Goal: Information Seeking & Learning: Learn about a topic

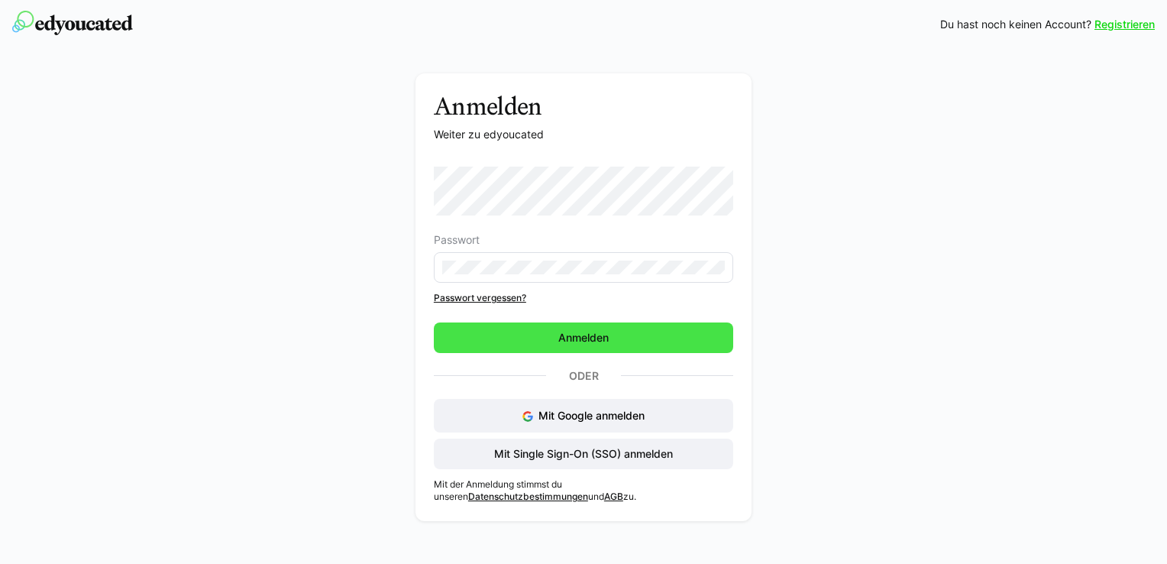
click at [599, 342] on span "Anmelden" at bounding box center [583, 337] width 55 height 15
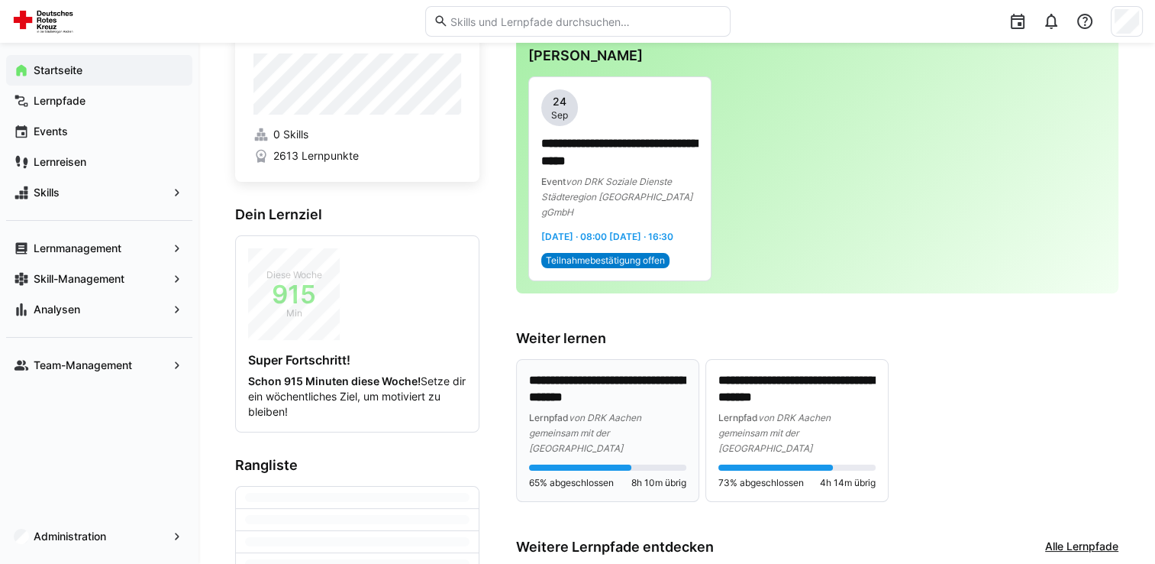
scroll to position [76, 0]
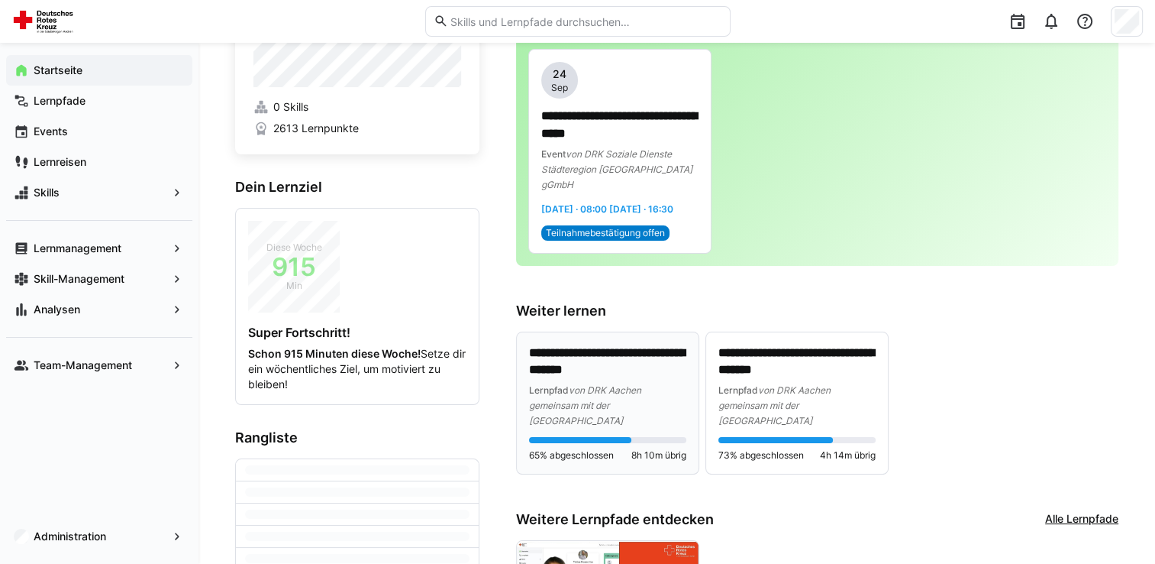
click at [632, 412] on div "Lernpfad von DRK Aachen gemeinsam mit der [GEOGRAPHIC_DATA]" at bounding box center [607, 405] width 157 height 46
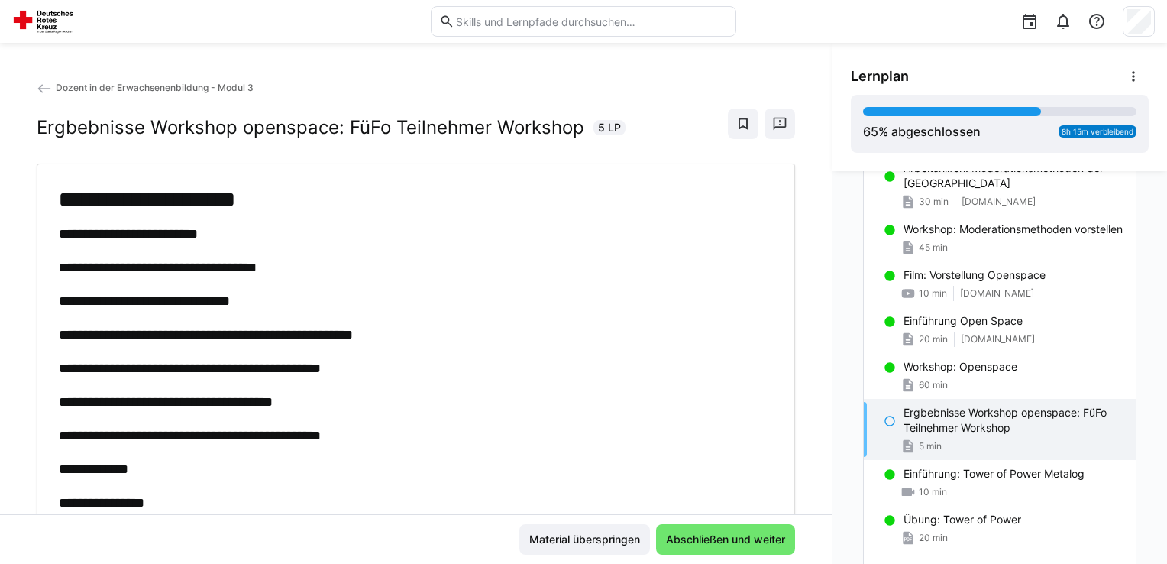
scroll to position [1075, 0]
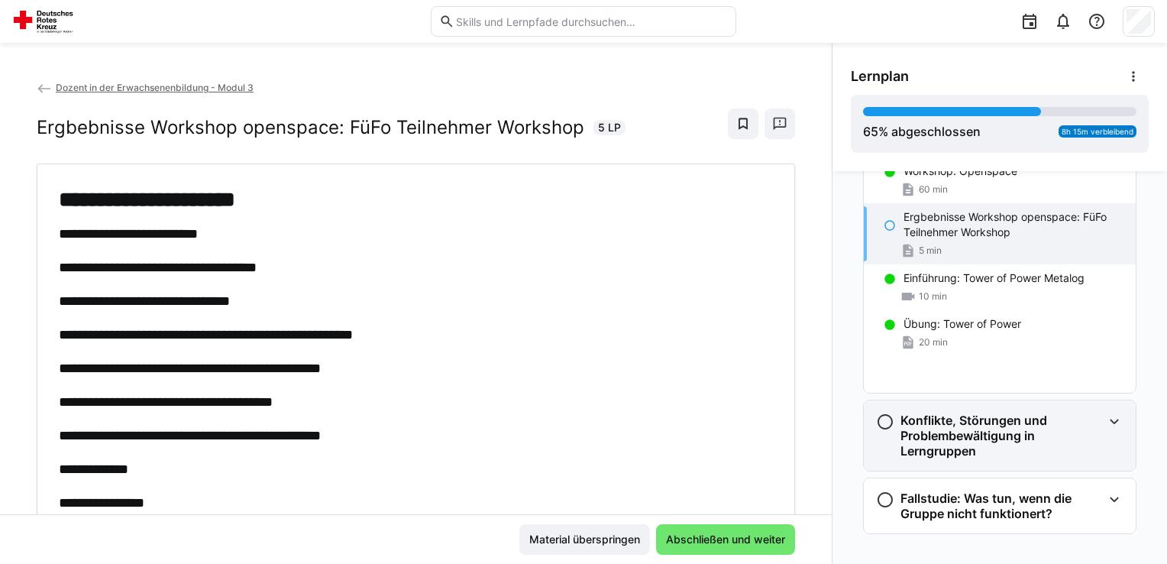
click at [950, 412] on h3 "Konflikte, Störungen und Problembewältigung in Lerngruppen" at bounding box center [1001, 435] width 202 height 46
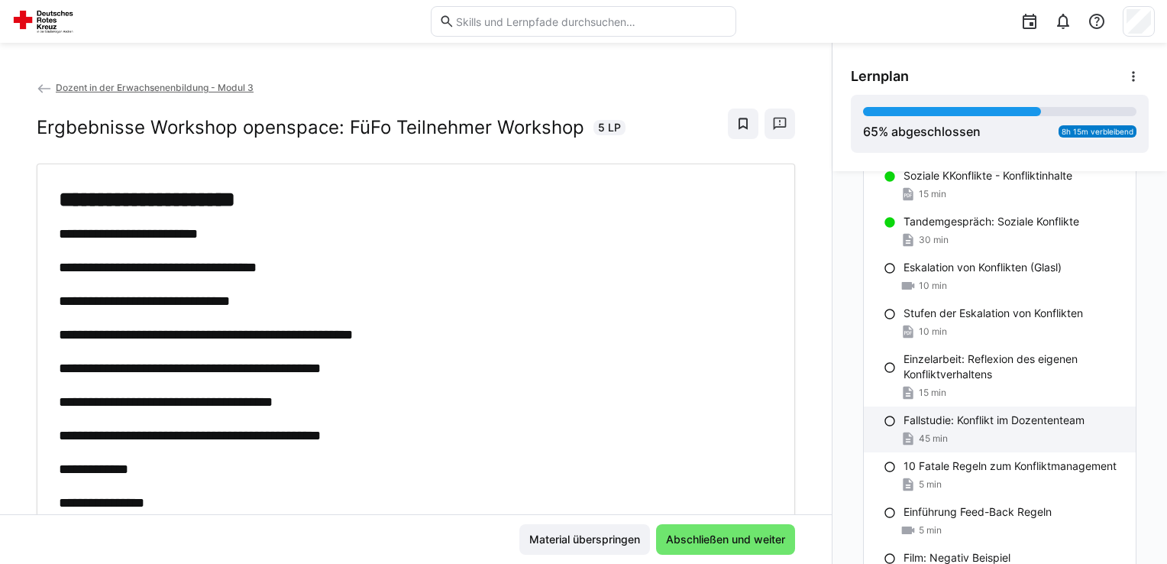
scroll to position [1839, 0]
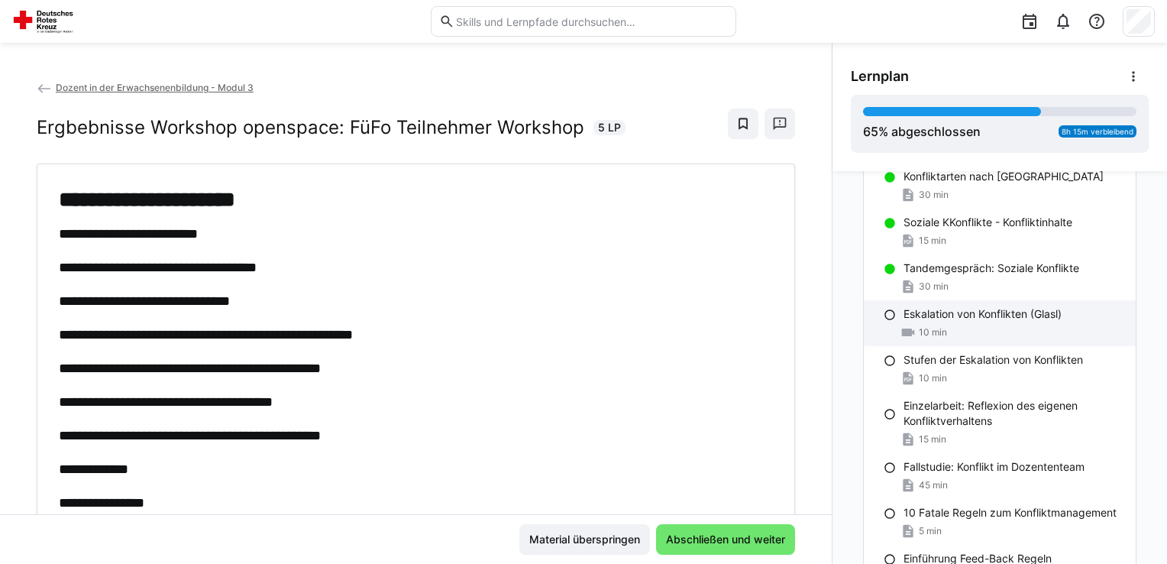
click at [938, 330] on span "10 min" at bounding box center [933, 332] width 28 height 12
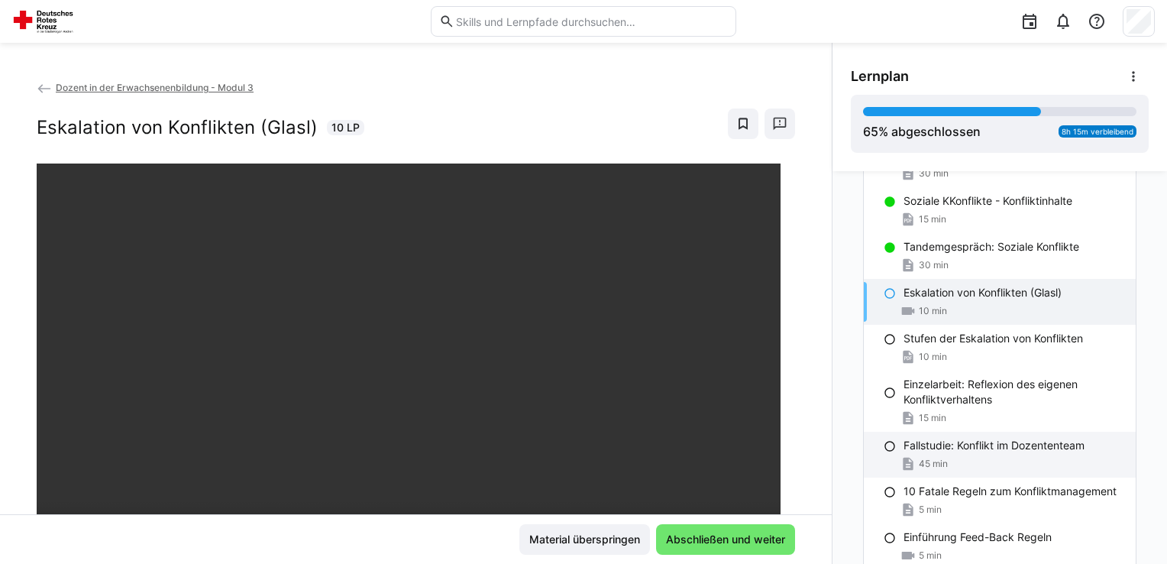
scroll to position [1897, 0]
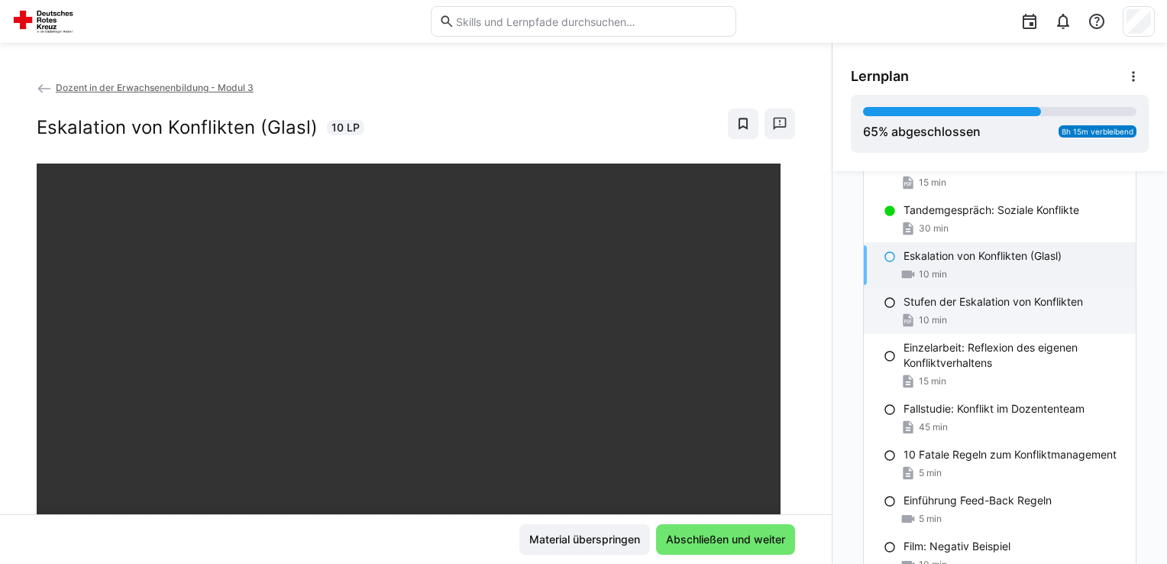
click at [980, 315] on div "10 min" at bounding box center [1013, 319] width 220 height 15
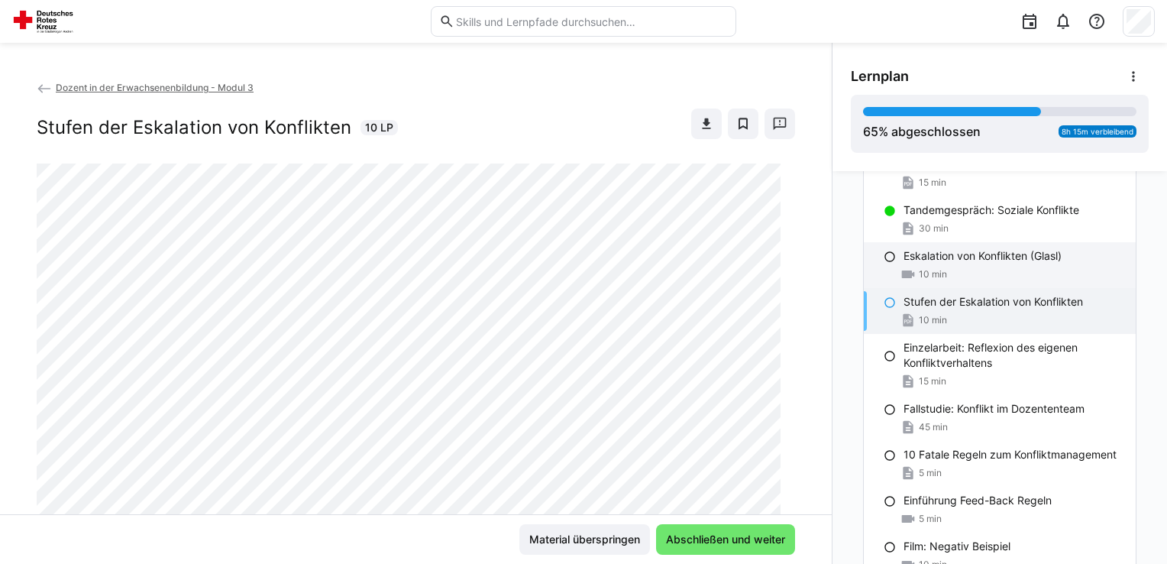
click at [976, 281] on div "Eskalation von Konflikten (Glasl) 10 min" at bounding box center [1000, 265] width 272 height 46
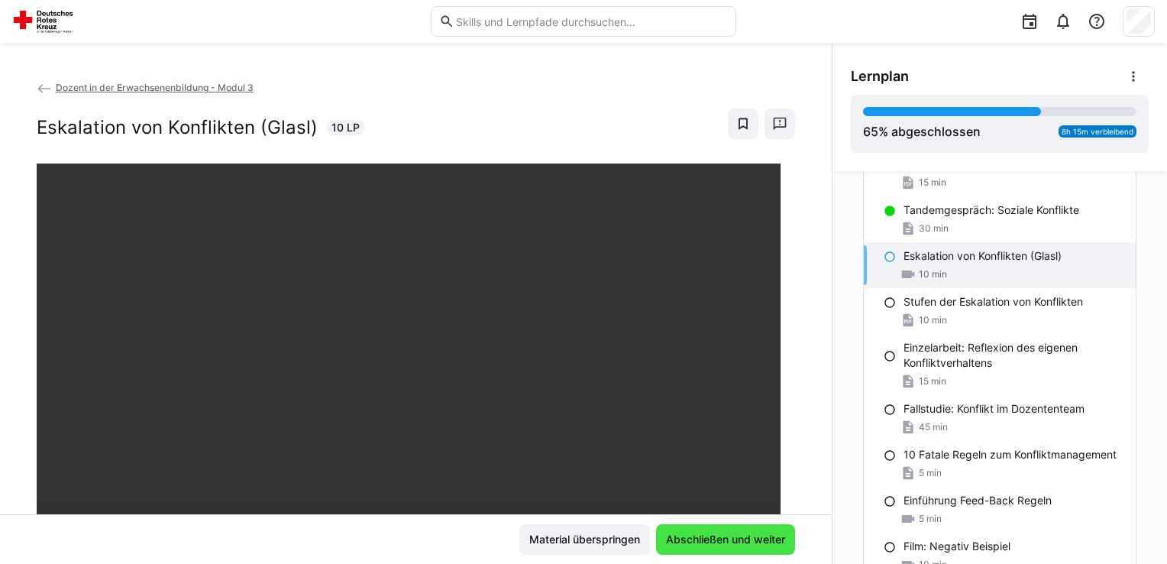
click at [767, 542] on span "Abschließen und weiter" at bounding box center [726, 538] width 124 height 15
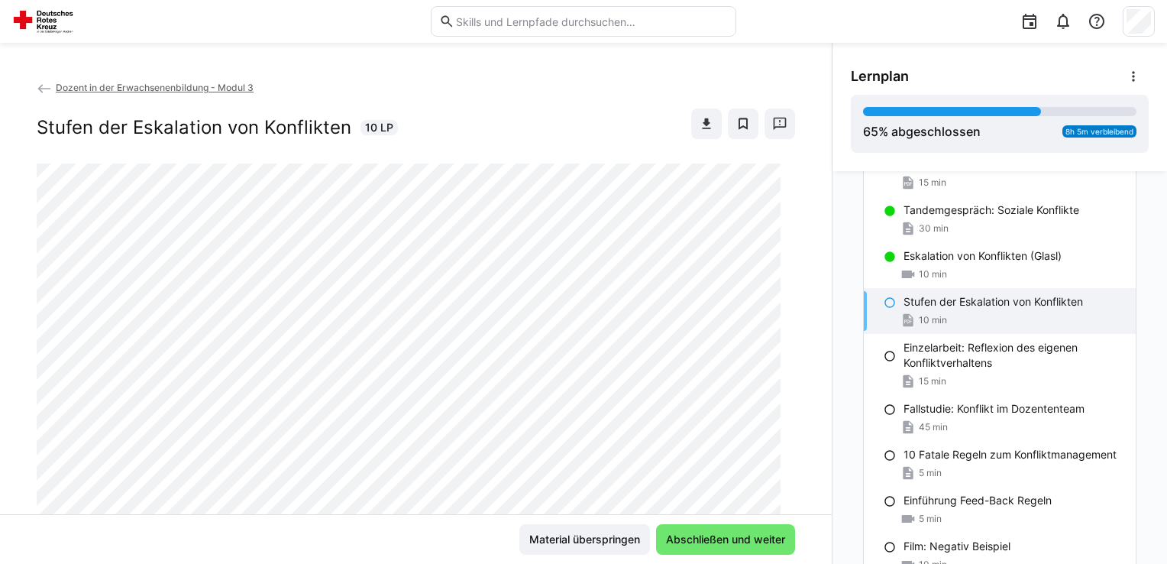
drag, startPoint x: 819, startPoint y: 182, endPoint x: 803, endPoint y: 19, distance: 163.4
click at [803, 19] on div at bounding box center [951, 21] width 408 height 43
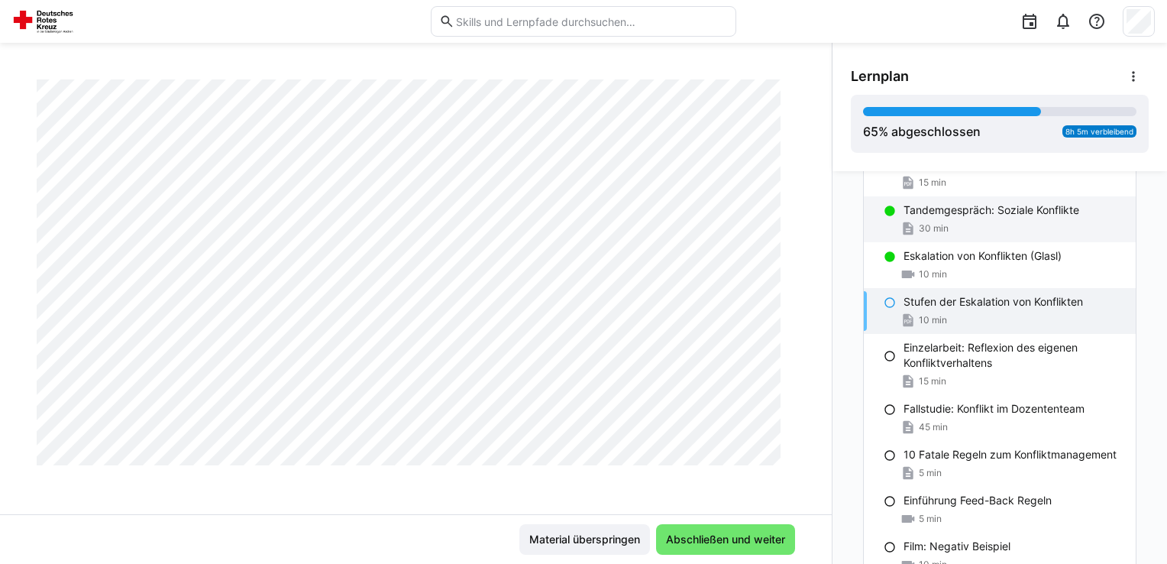
scroll to position [1246, 0]
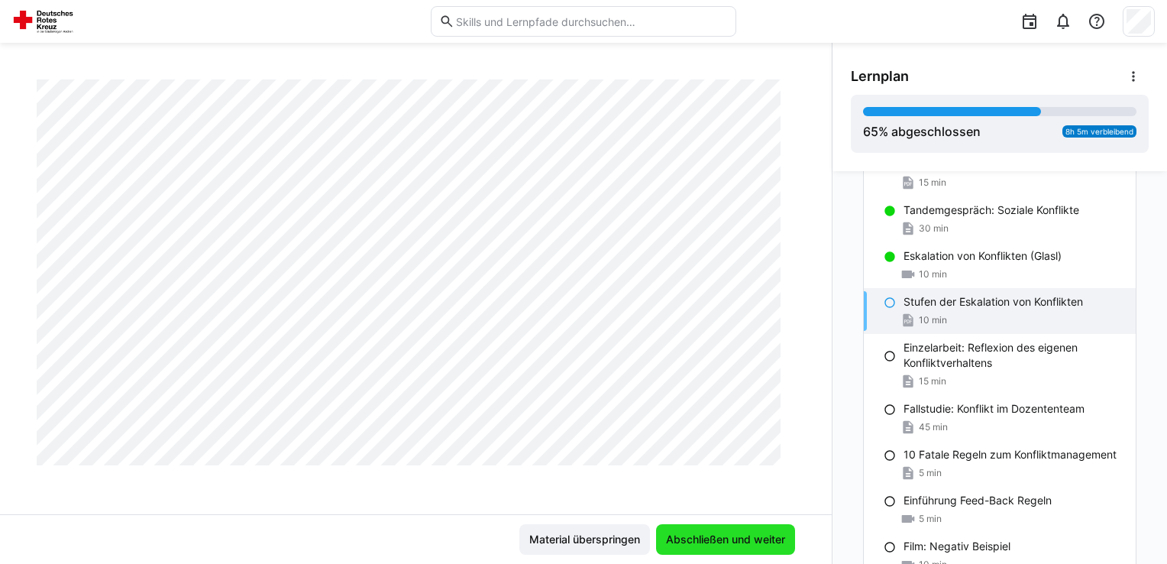
click at [745, 544] on span "Abschließen und weiter" at bounding box center [726, 538] width 124 height 15
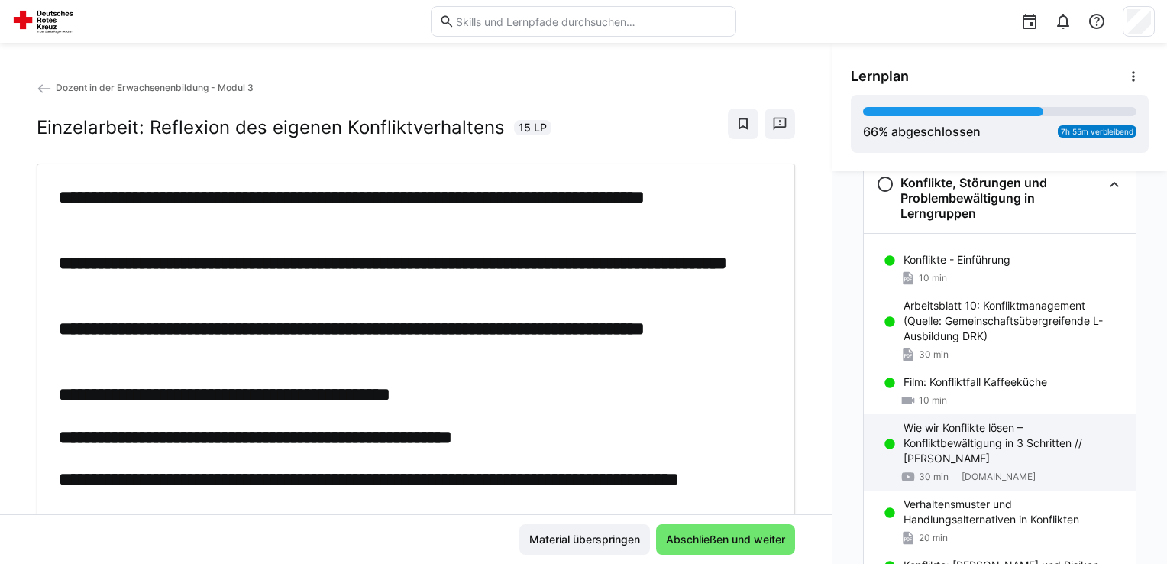
scroll to position [1286, 0]
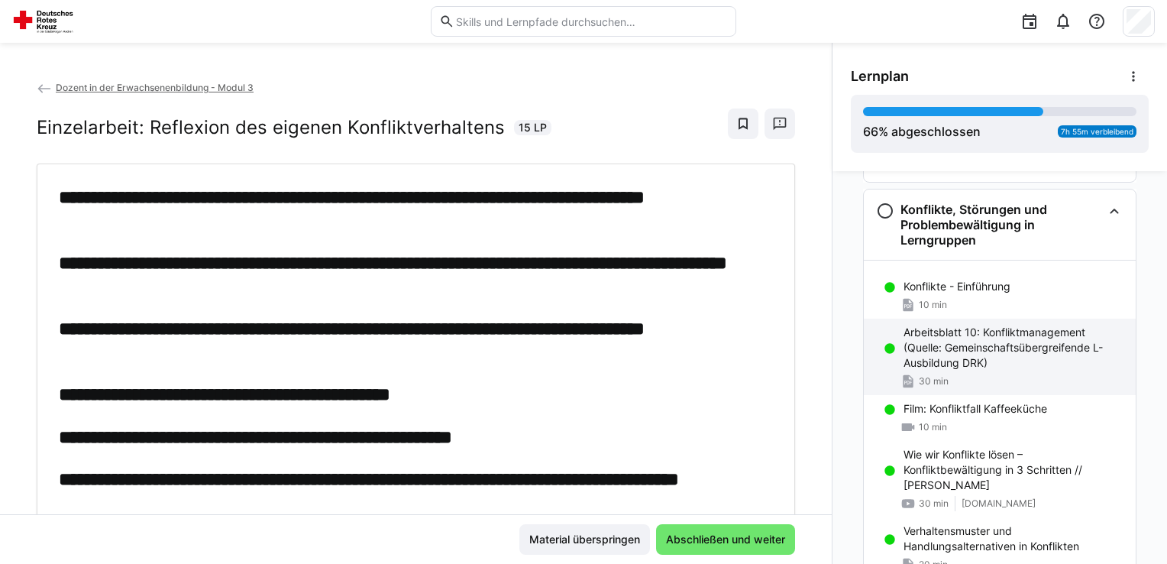
click at [1014, 344] on p "Arbeitsblatt 10: Konfliktmanagement (Quelle: Gemeinschaftsübergreifende L-Ausbi…" at bounding box center [1013, 348] width 220 height 46
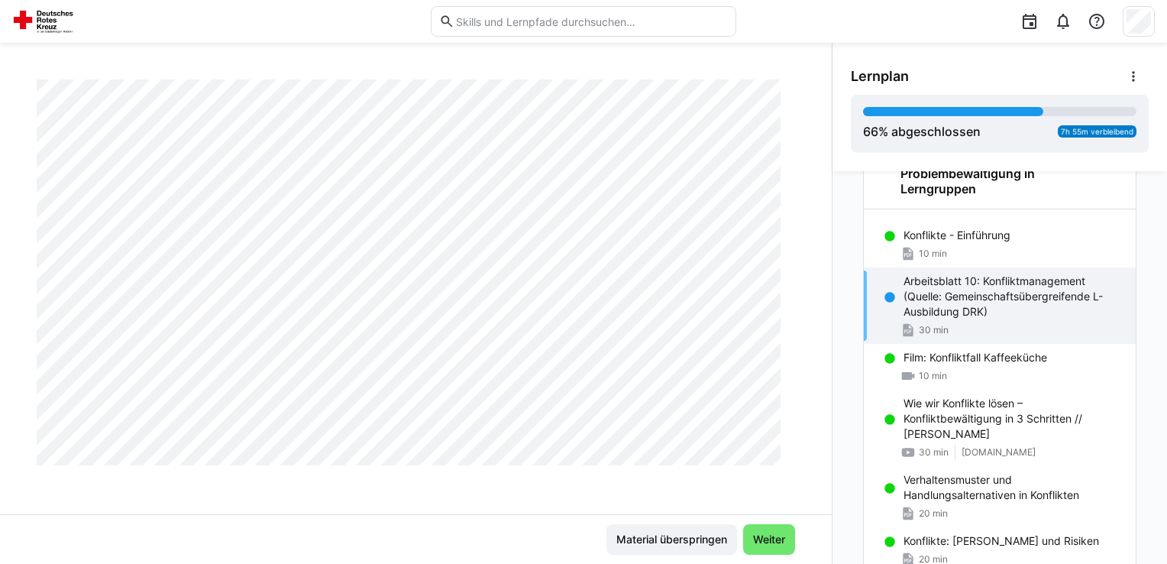
scroll to position [1362, 0]
